Goal: Task Accomplishment & Management: Use online tool/utility

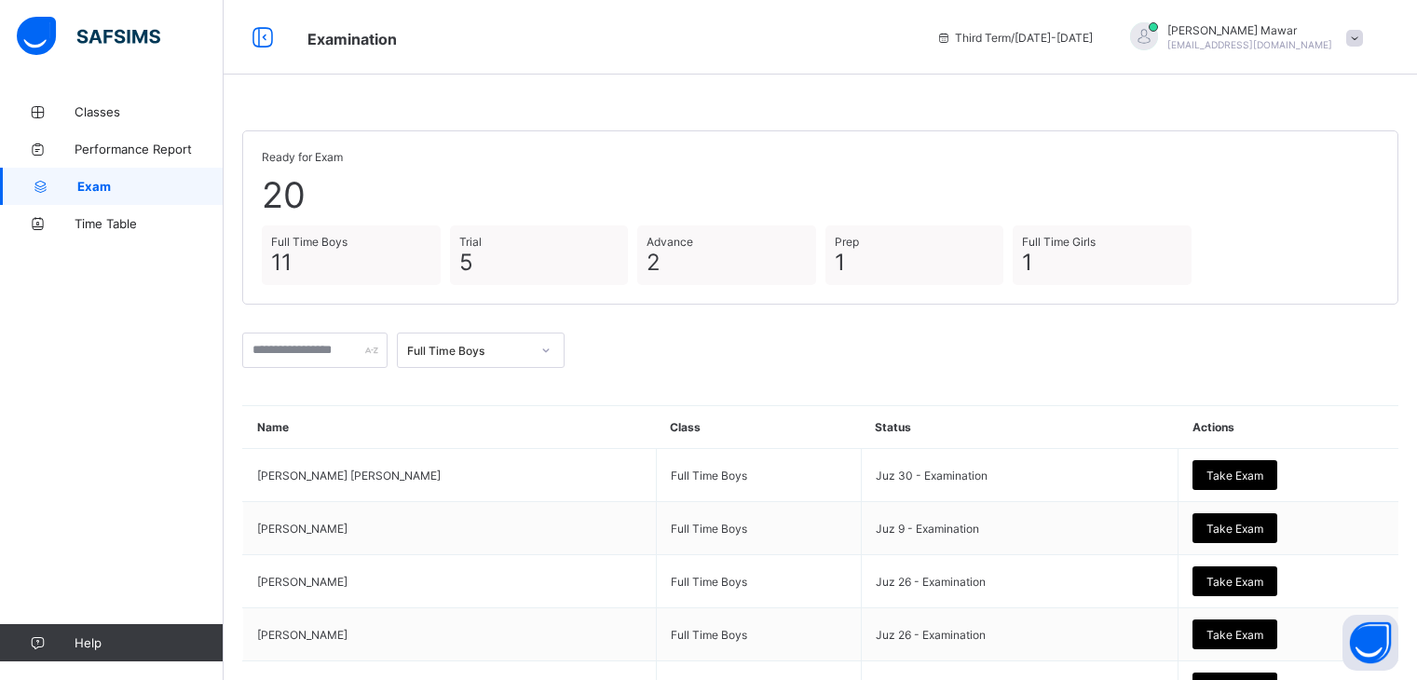
scroll to position [411, 0]
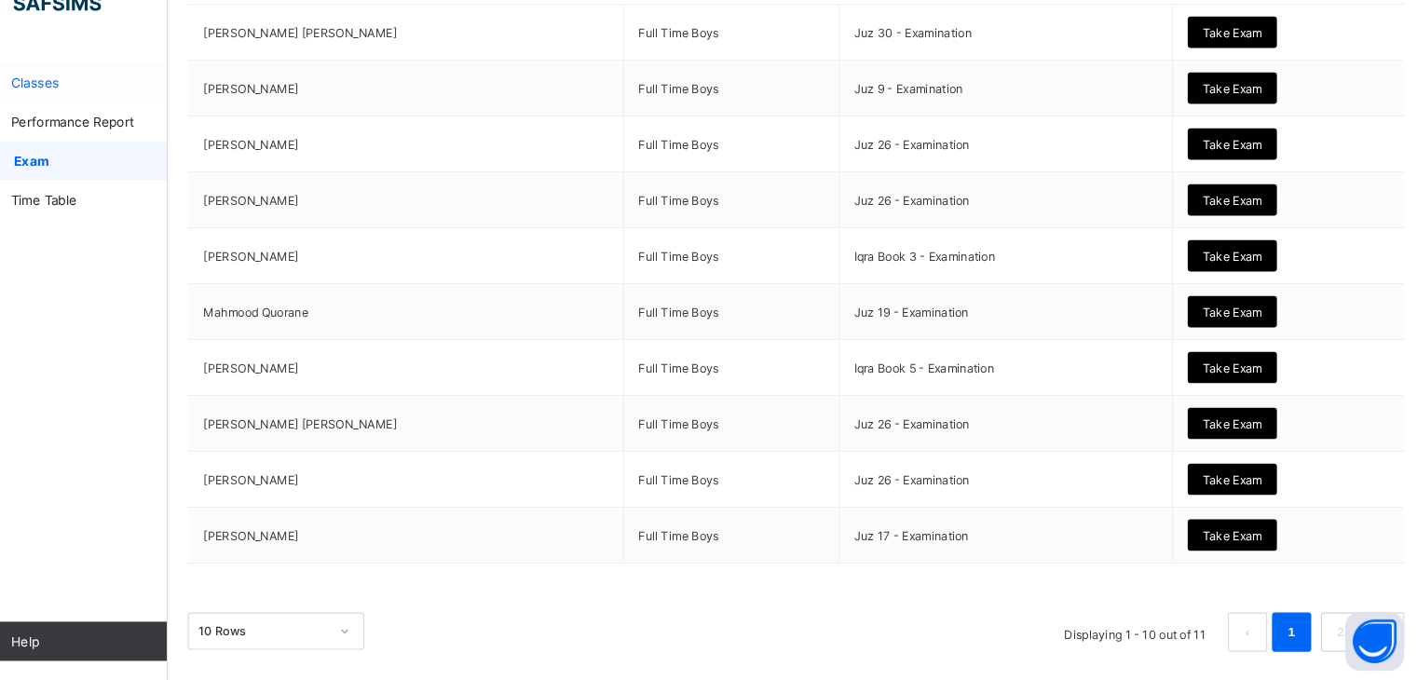
click at [128, 103] on link "Classes" at bounding box center [112, 111] width 224 height 37
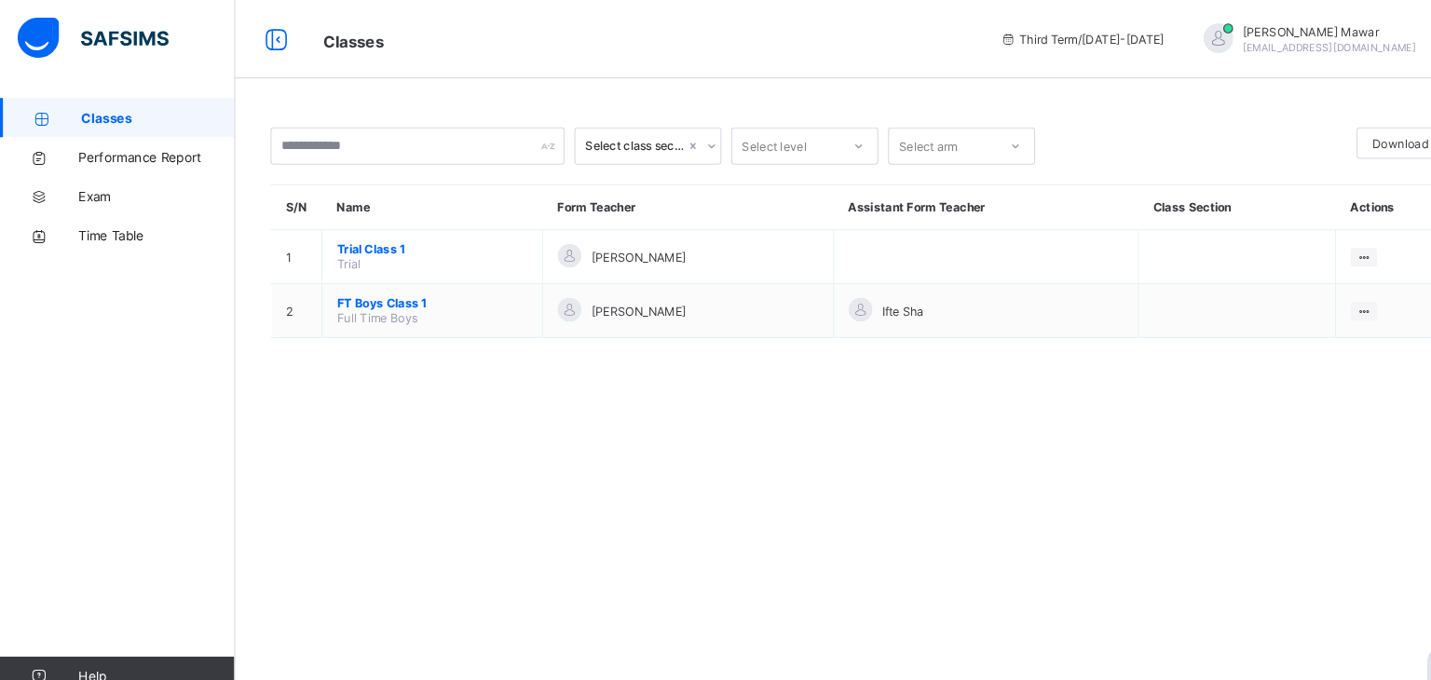
click at [66, 27] on img at bounding box center [89, 36] width 144 height 39
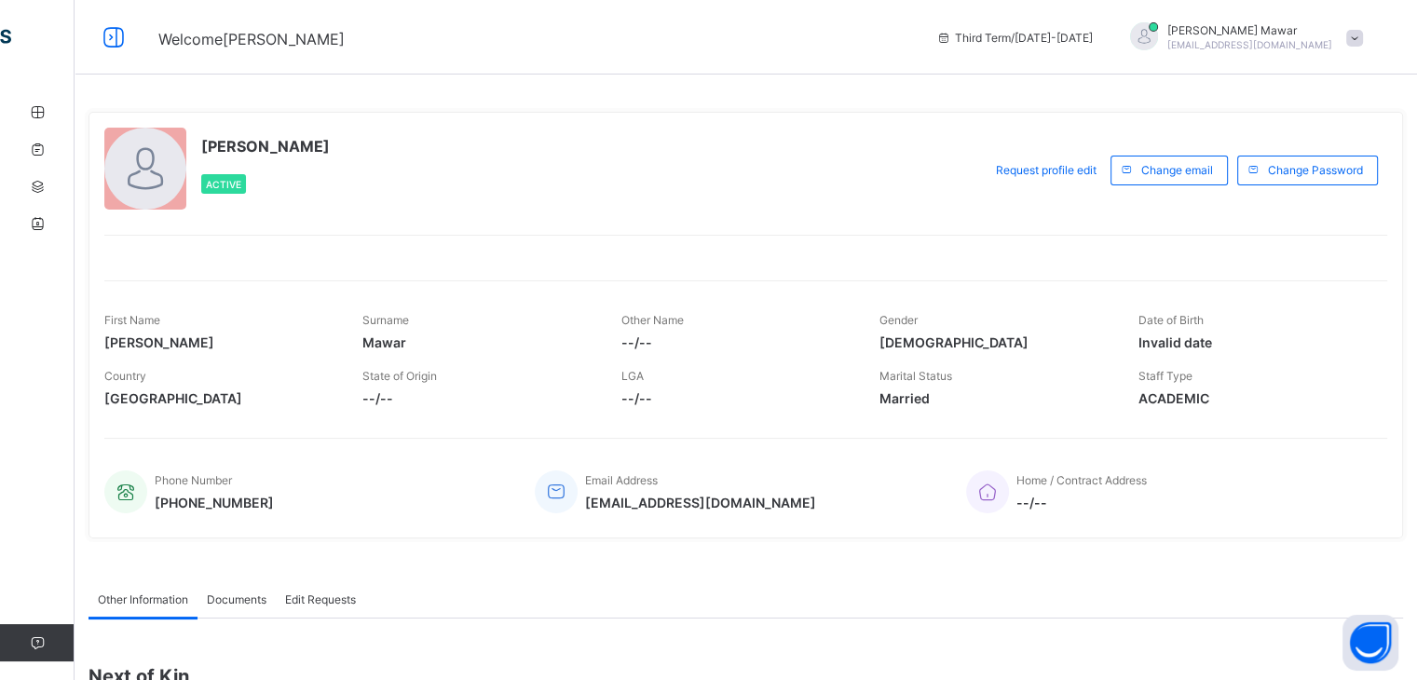
click at [634, 504] on span "[EMAIL_ADDRESS][DOMAIN_NAME]" at bounding box center [700, 503] width 231 height 16
click at [1370, 48] on div "[PERSON_NAME] Mawar [EMAIL_ADDRESS][DOMAIN_NAME]" at bounding box center [1242, 37] width 261 height 31
click at [1331, 215] on span "Logout" at bounding box center [1302, 220] width 123 height 21
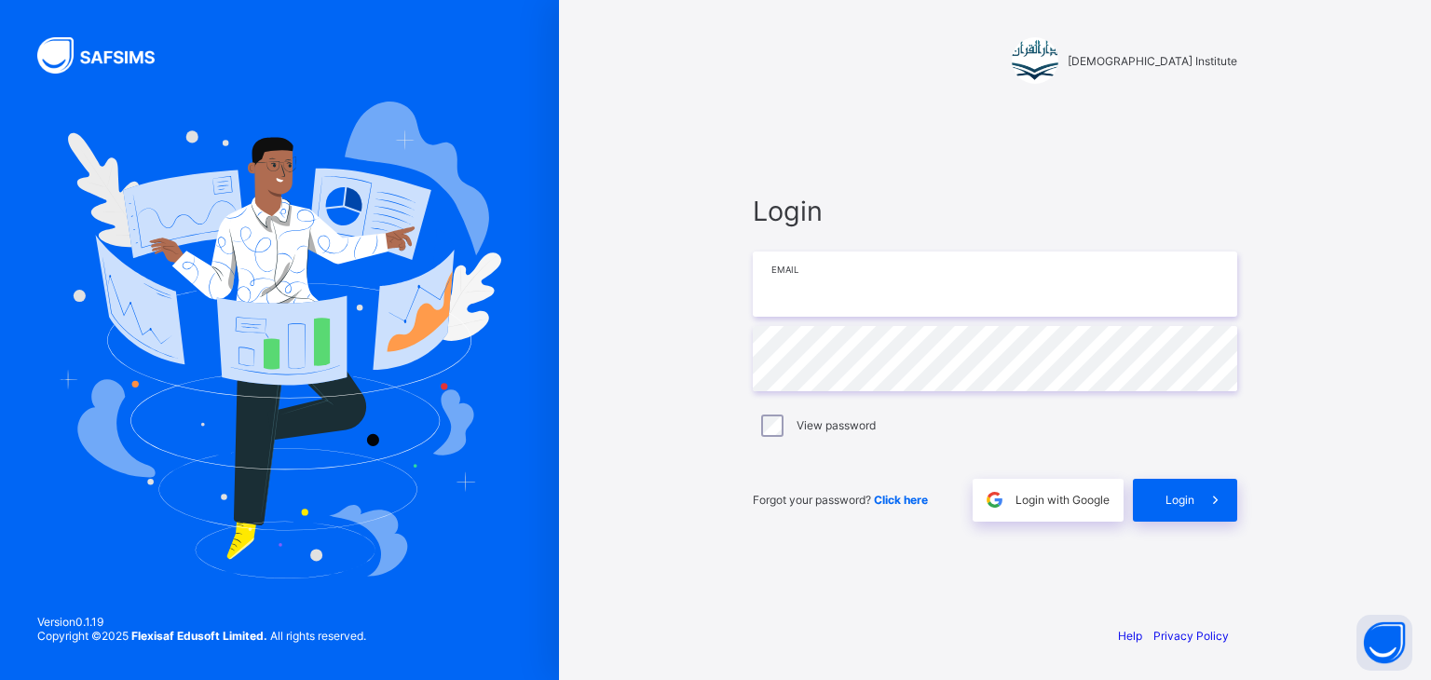
type input "**********"
click at [1040, 277] on input "**********" at bounding box center [995, 284] width 485 height 65
click at [1179, 486] on div "Login" at bounding box center [1185, 500] width 104 height 43
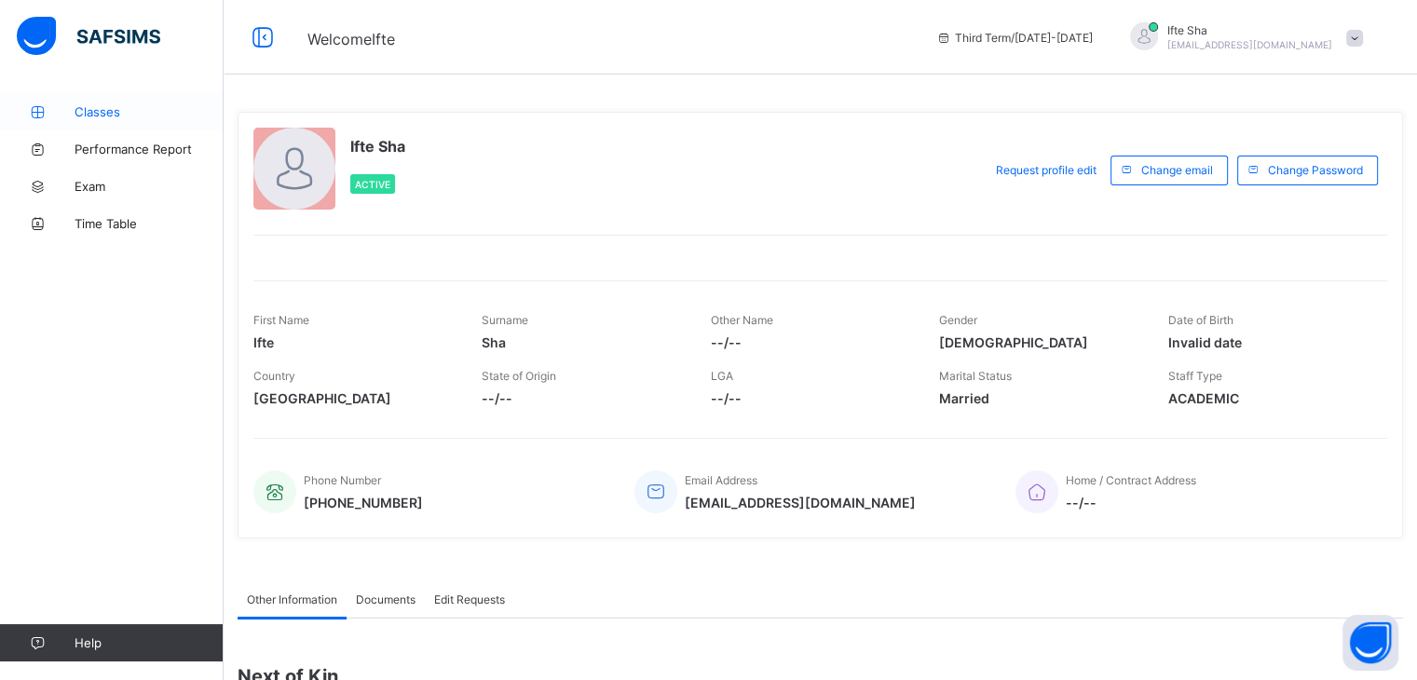
click at [130, 103] on link "Classes" at bounding box center [112, 111] width 224 height 37
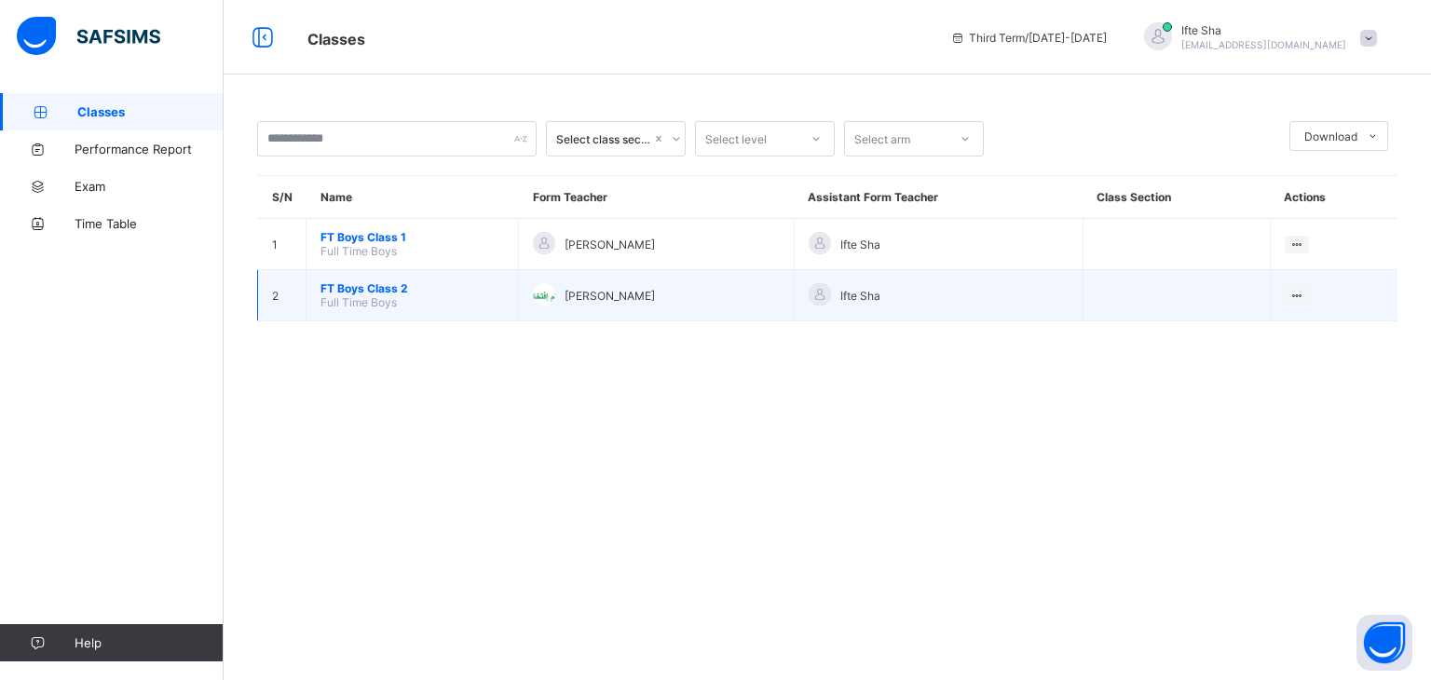
click at [370, 289] on span "FT Boys Class 2" at bounding box center [413, 288] width 184 height 14
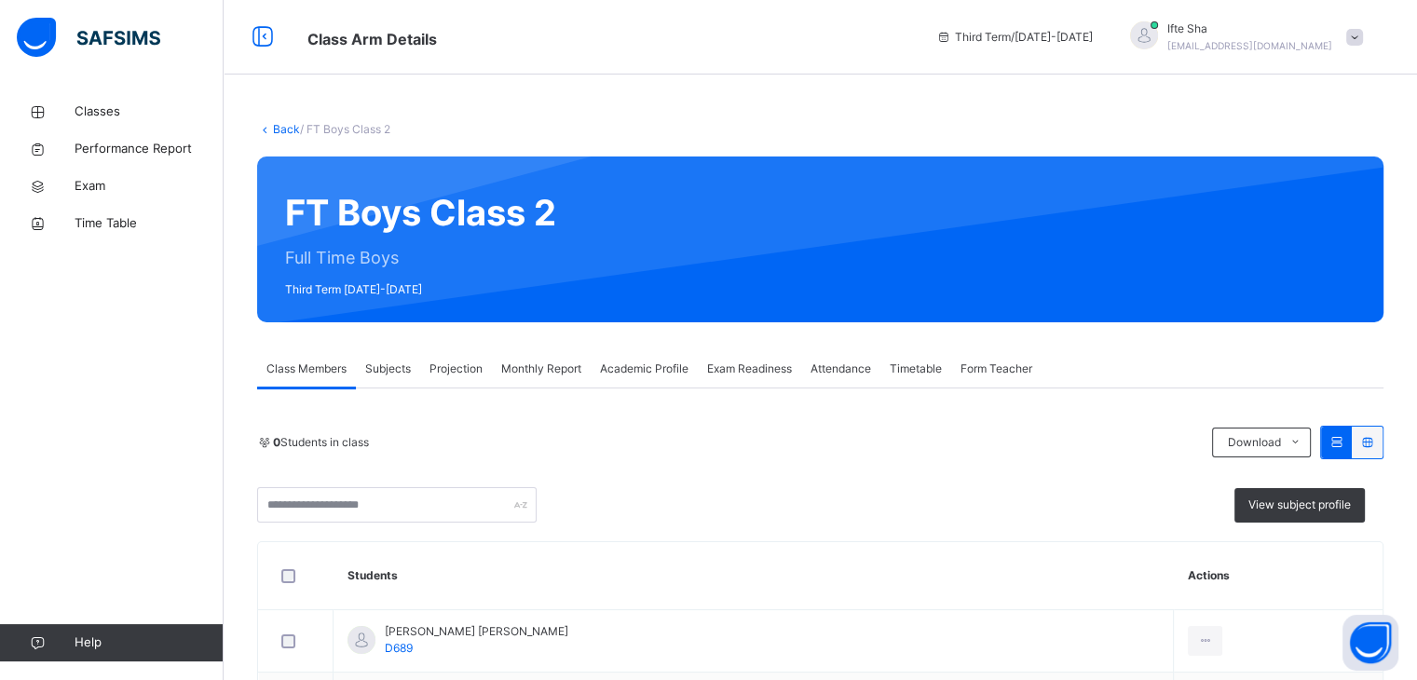
drag, startPoint x: 457, startPoint y: 370, endPoint x: 456, endPoint y: 360, distance: 10.3
click at [456, 363] on span "Projection" at bounding box center [456, 369] width 53 height 17
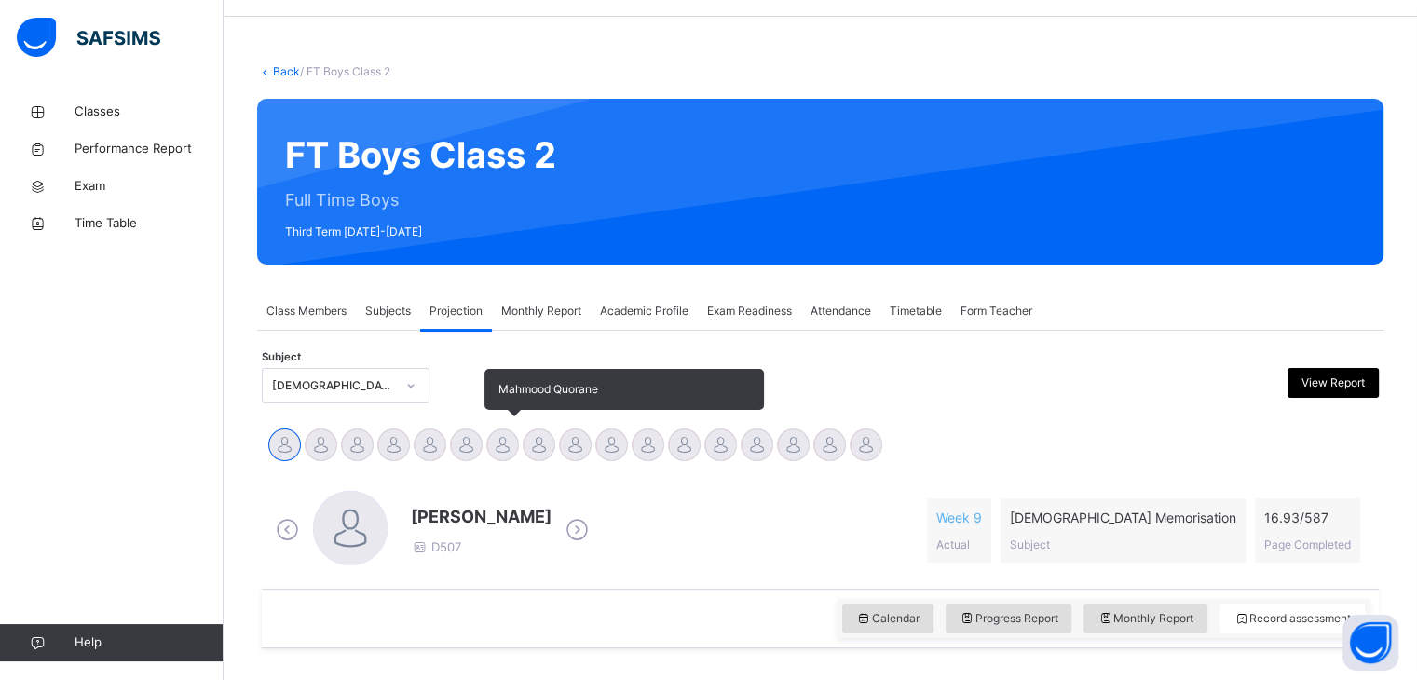
scroll to position [66, 0]
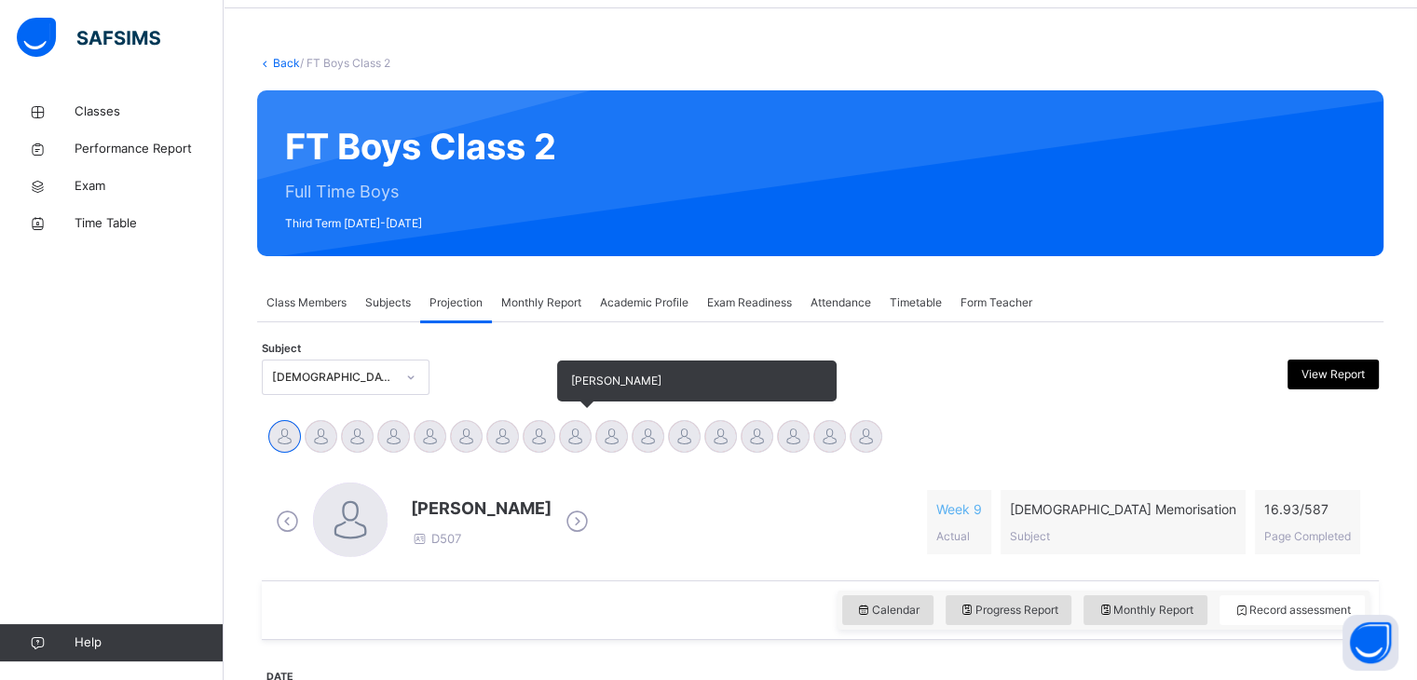
click at [574, 445] on div at bounding box center [575, 436] width 33 height 33
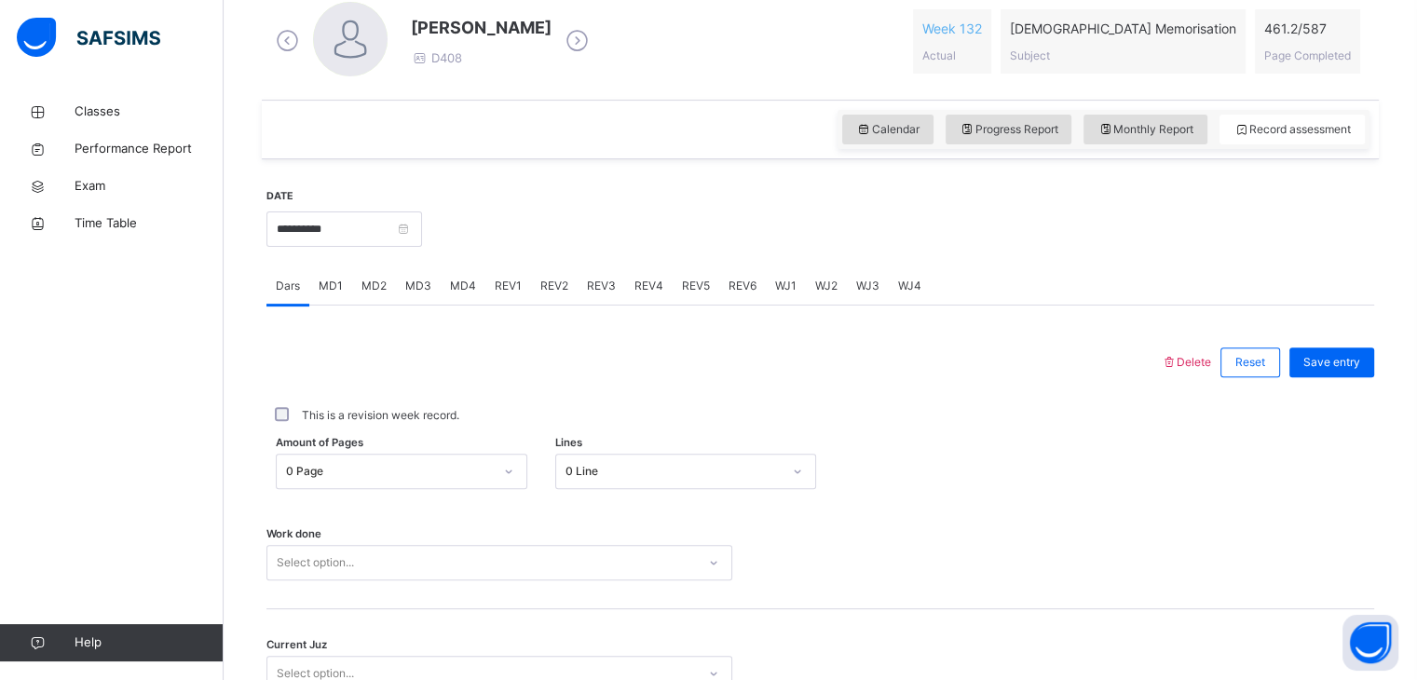
click at [378, 493] on div "Amount of Pages 0 Page Lines 0 Line" at bounding box center [821, 472] width 1108 height 54
click at [376, 467] on div "0 Page" at bounding box center [402, 471] width 252 height 35
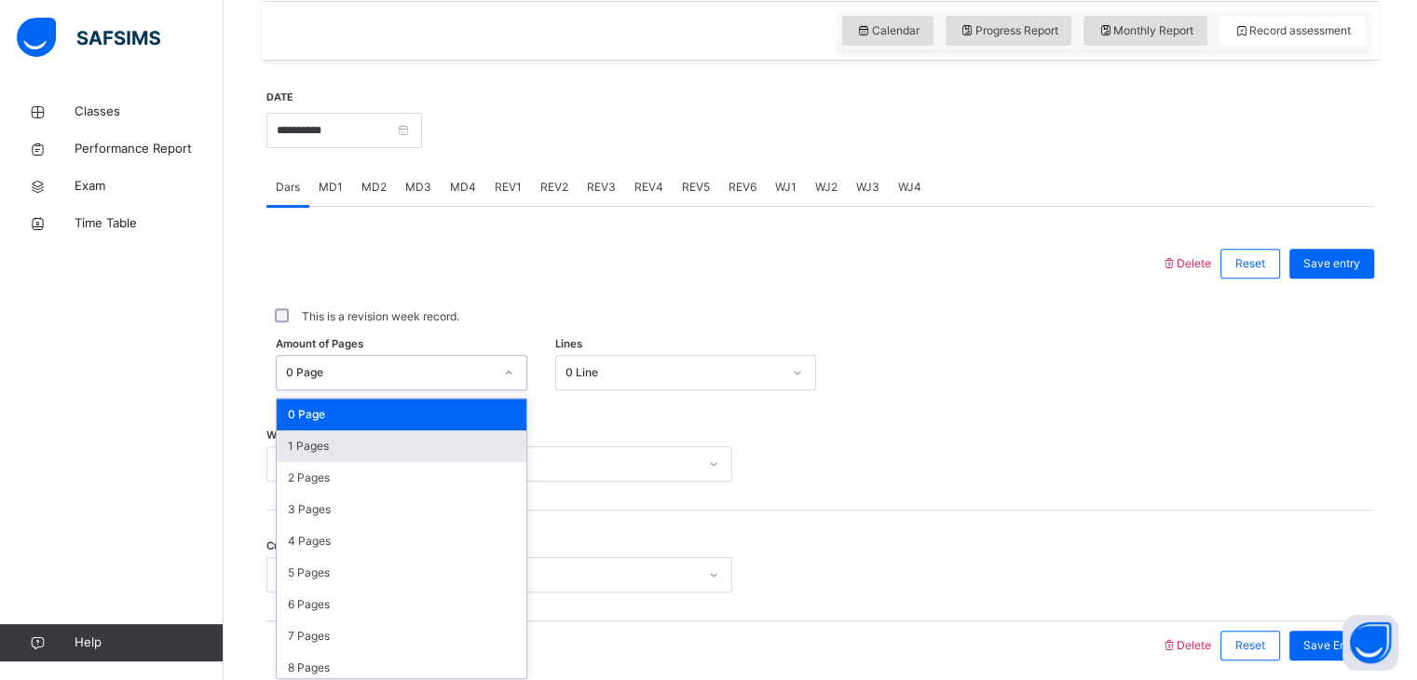
scroll to position [651, 0]
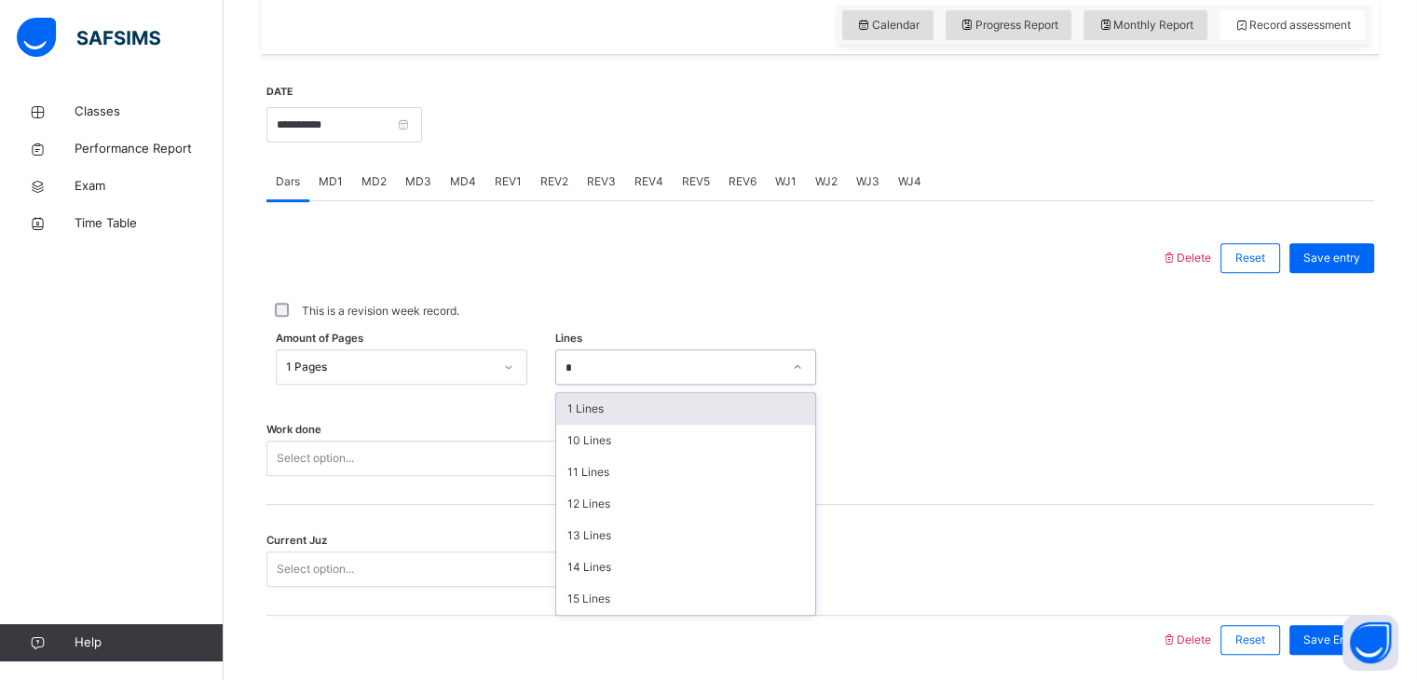
type input "**"
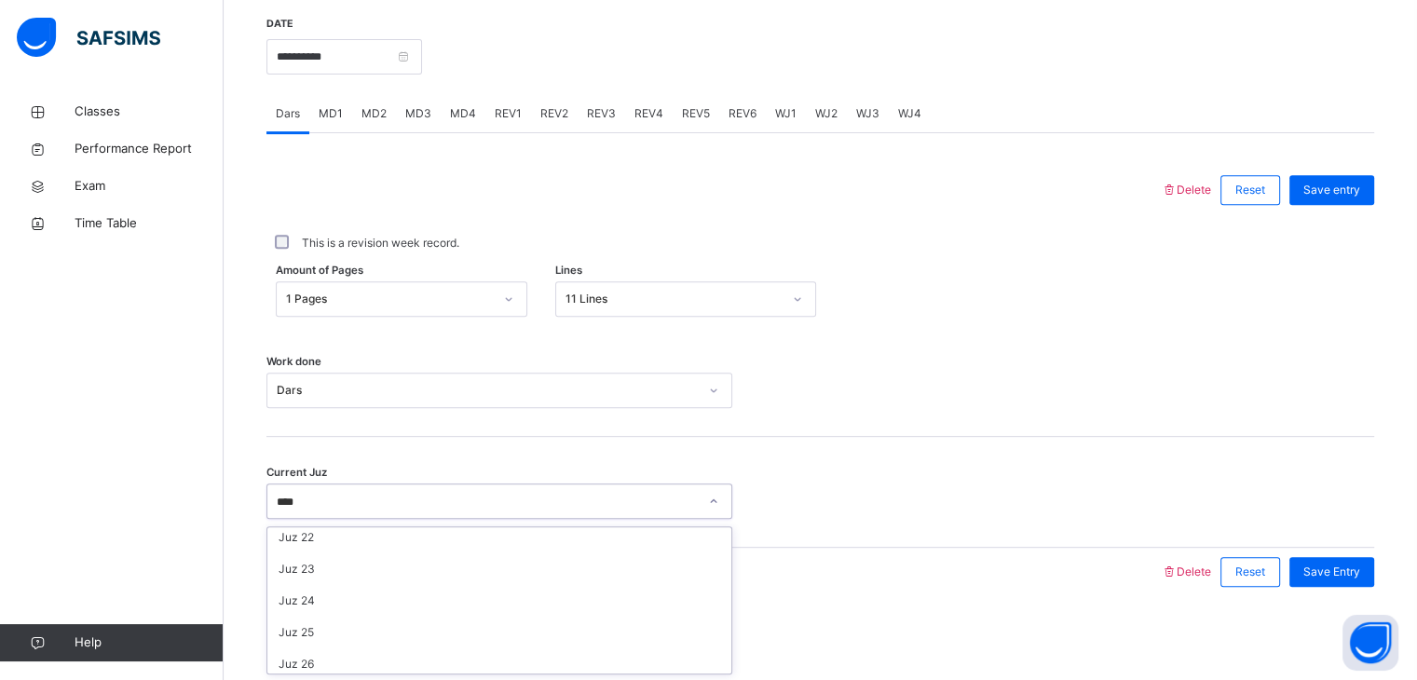
scroll to position [21, 0]
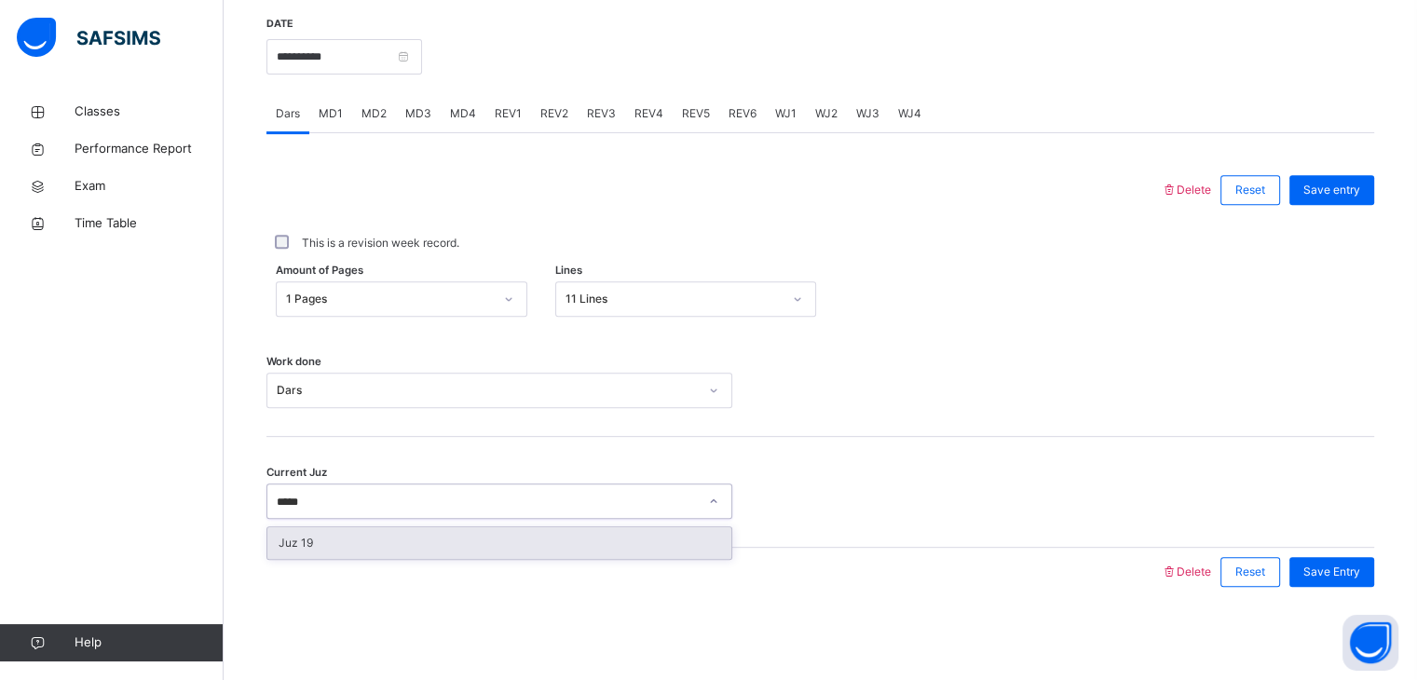
type input "******"
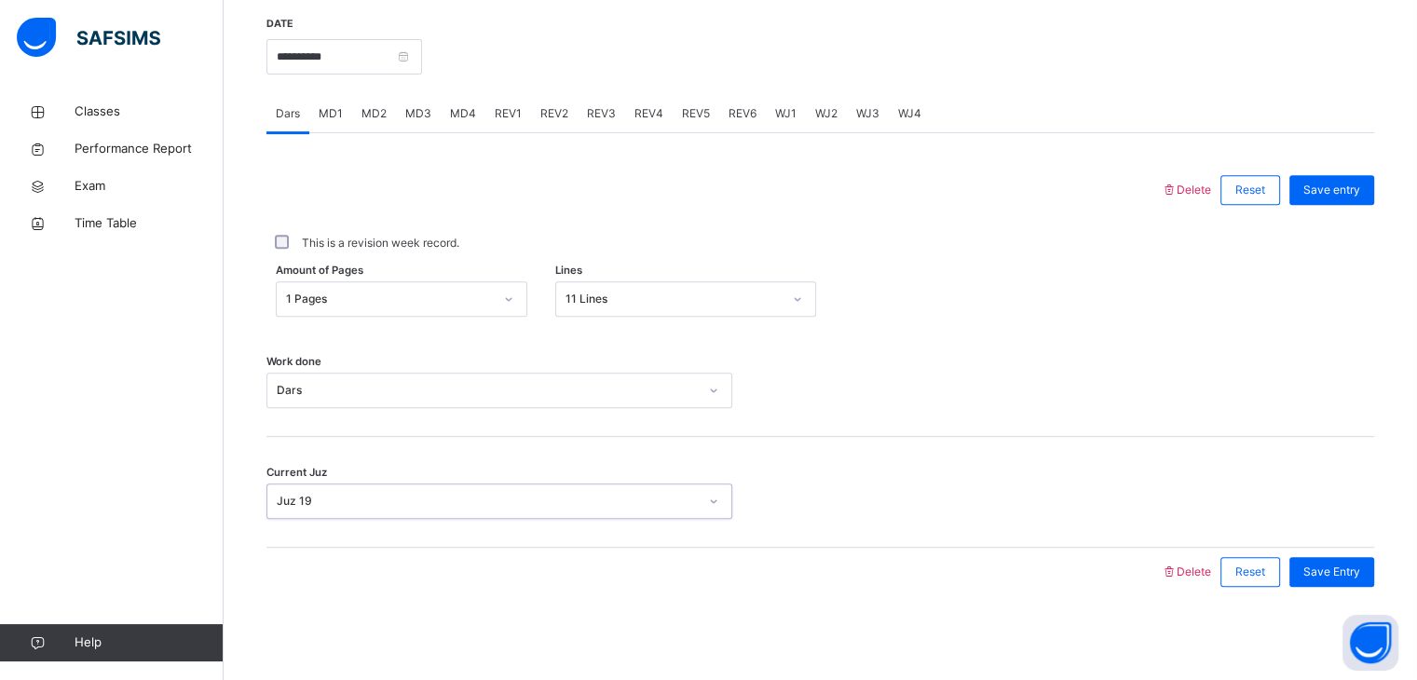
click at [1339, 142] on div "Delete Reset Save entry This is a revision week record. Amount of Pages 1 Pages…" at bounding box center [821, 364] width 1108 height 463
click at [1353, 202] on div "Save entry" at bounding box center [1332, 190] width 85 height 30
click at [1341, 201] on div "Save entry" at bounding box center [1332, 190] width 85 height 30
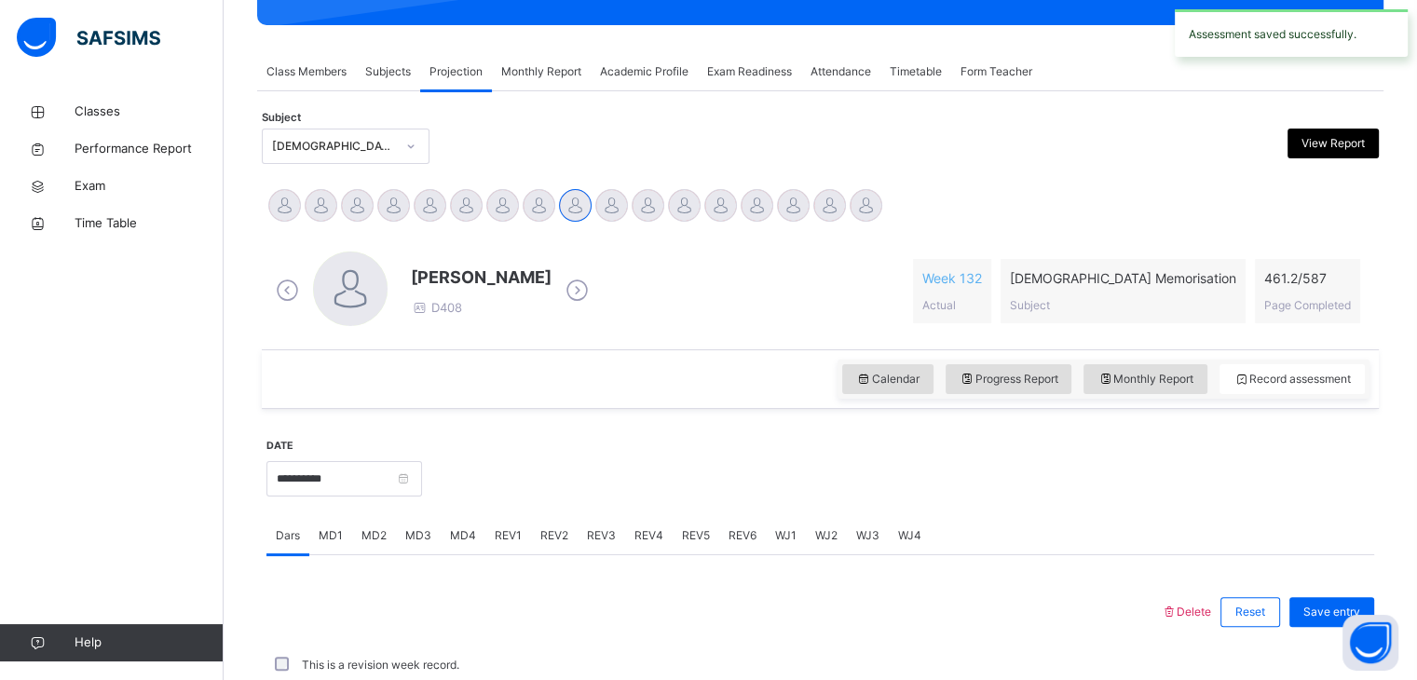
scroll to position [719, 0]
